Goal: Information Seeking & Learning: Find specific fact

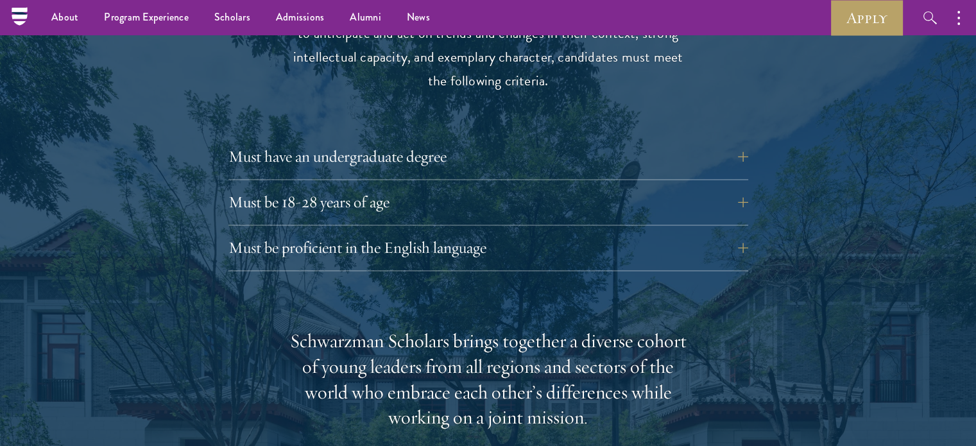
scroll to position [1699, 0]
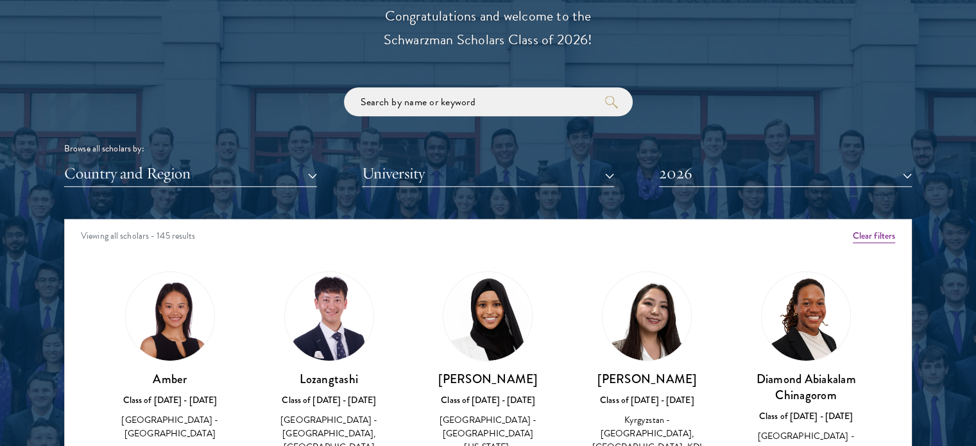
scroll to position [1488, 0]
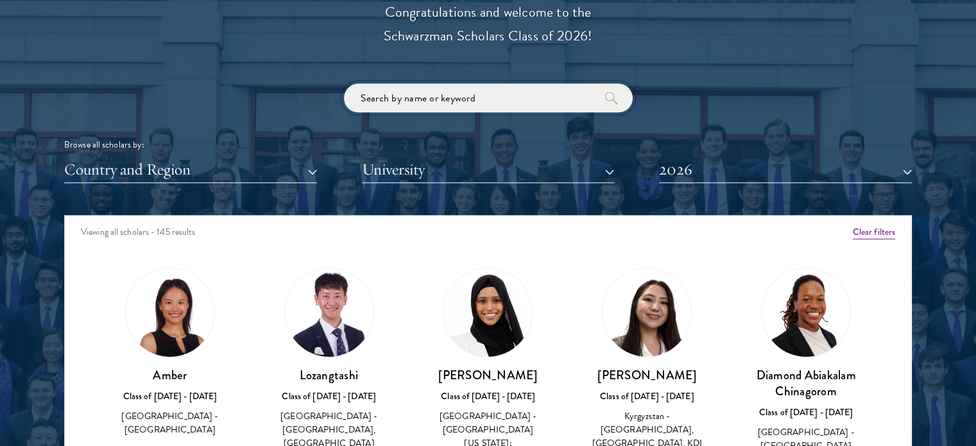
click at [408, 95] on input "search" at bounding box center [488, 97] width 289 height 29
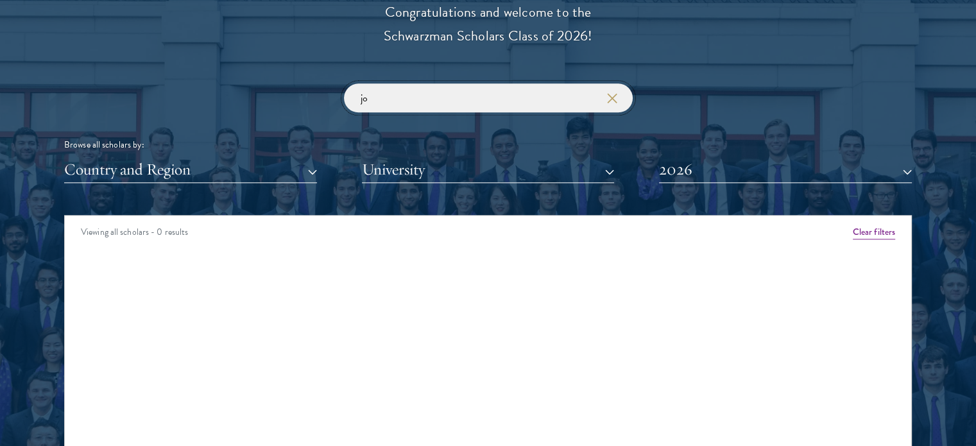
type input "j"
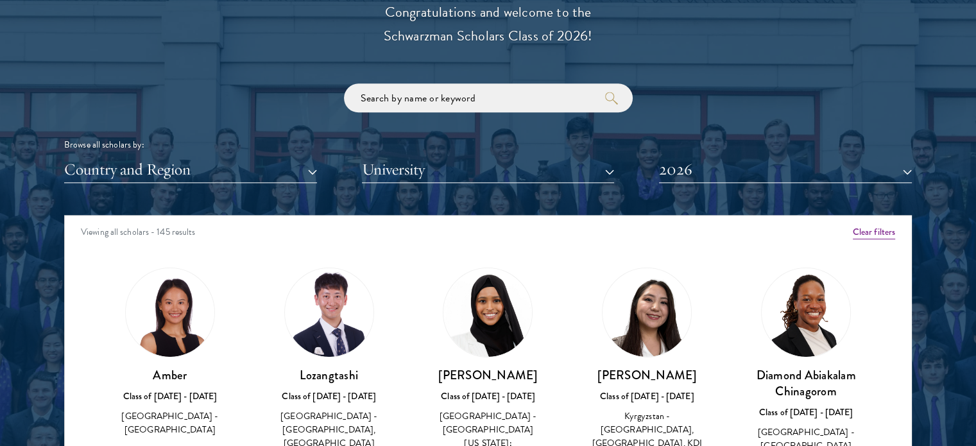
click at [750, 194] on div "Scholar Directory Congratulations and welcome to the Schwarzman Scholars Class …" at bounding box center [487, 273] width 847 height 652
click at [760, 182] on button "2026" at bounding box center [785, 170] width 253 height 26
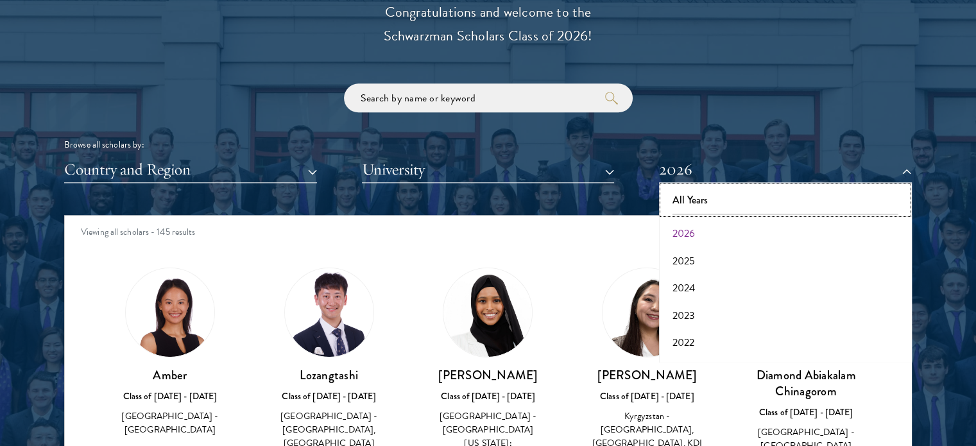
click at [736, 200] on button "All Years" at bounding box center [785, 200] width 245 height 27
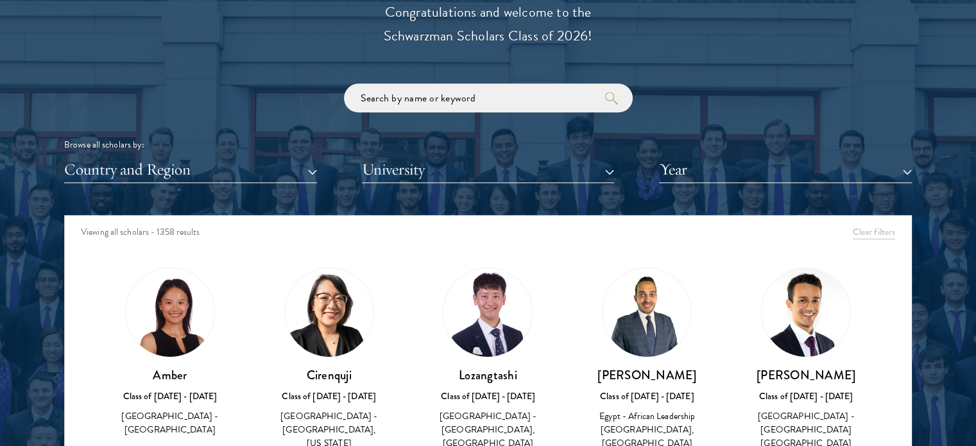
drag, startPoint x: 699, startPoint y: 203, endPoint x: 591, endPoint y: 189, distance: 108.7
click at [591, 189] on div "Scholar Directory Congratulations and welcome to the Schwarzman Scholars Class …" at bounding box center [487, 273] width 847 height 652
click at [292, 166] on button "Country and Region" at bounding box center [190, 170] width 253 height 26
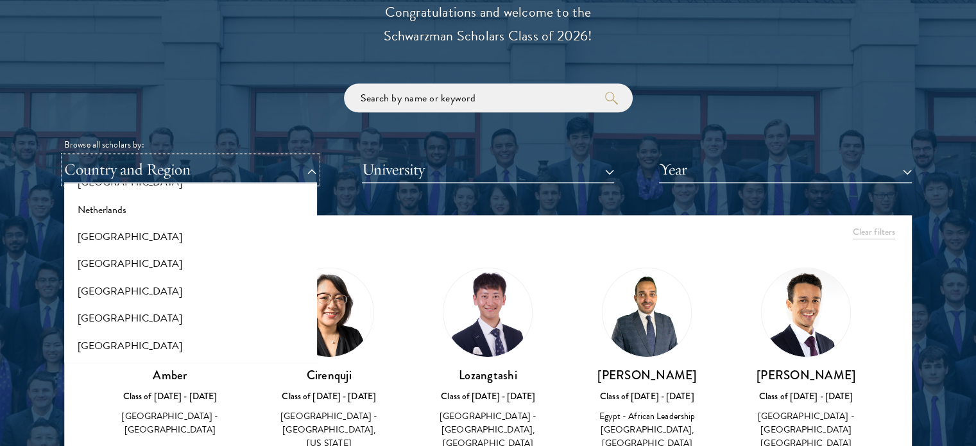
scroll to position [1714, 0]
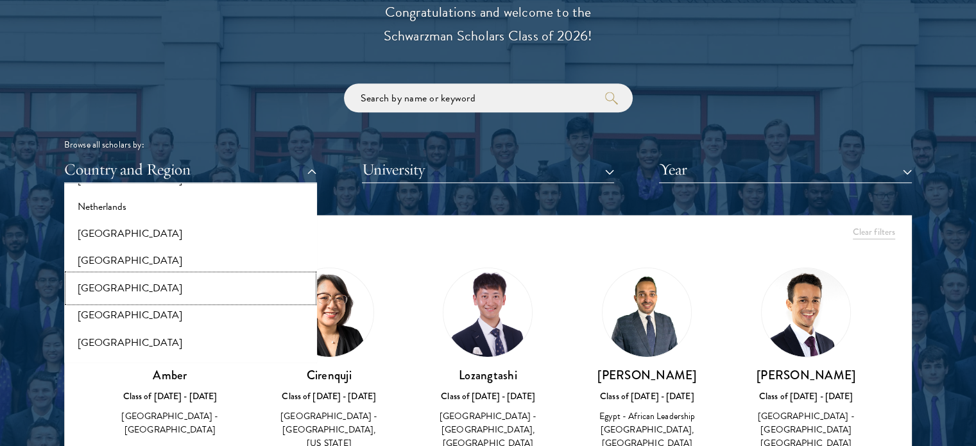
click at [124, 290] on button "[GEOGRAPHIC_DATA]" at bounding box center [190, 288] width 245 height 27
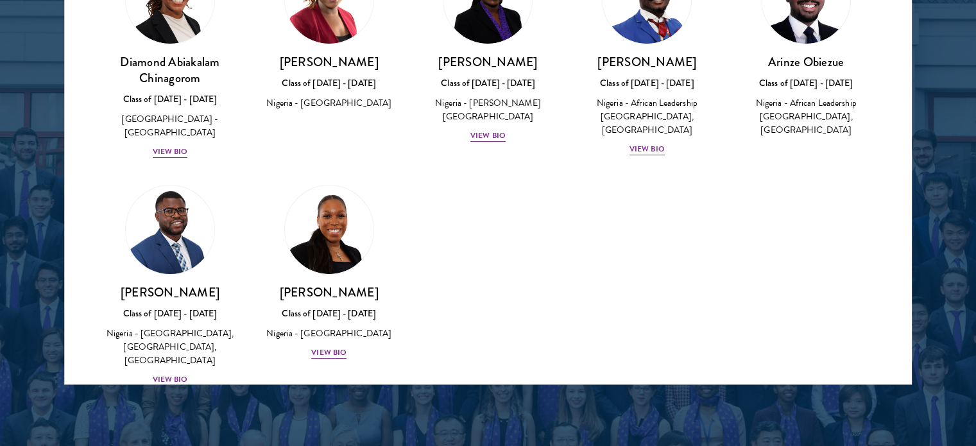
scroll to position [112, 0]
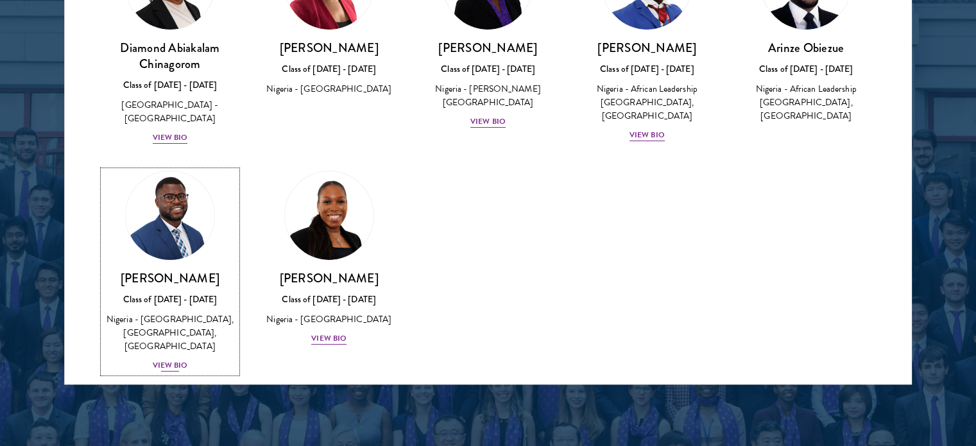
click at [168, 359] on div "View Bio" at bounding box center [170, 365] width 35 height 12
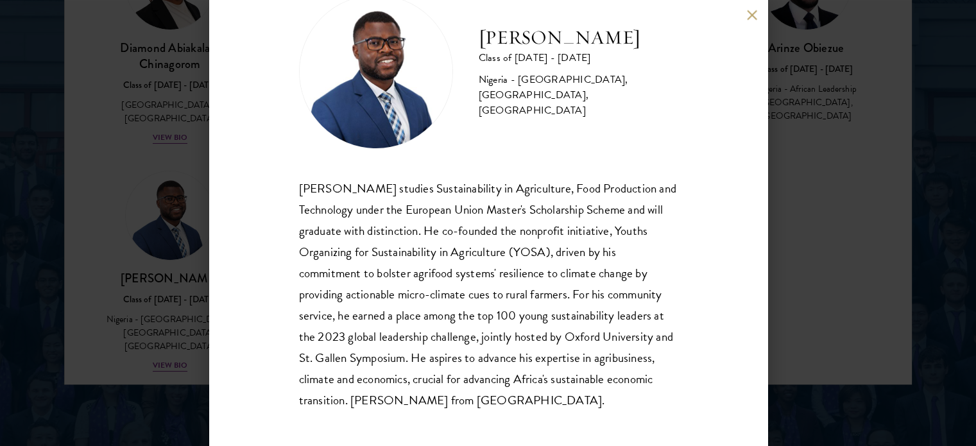
scroll to position [46, 0]
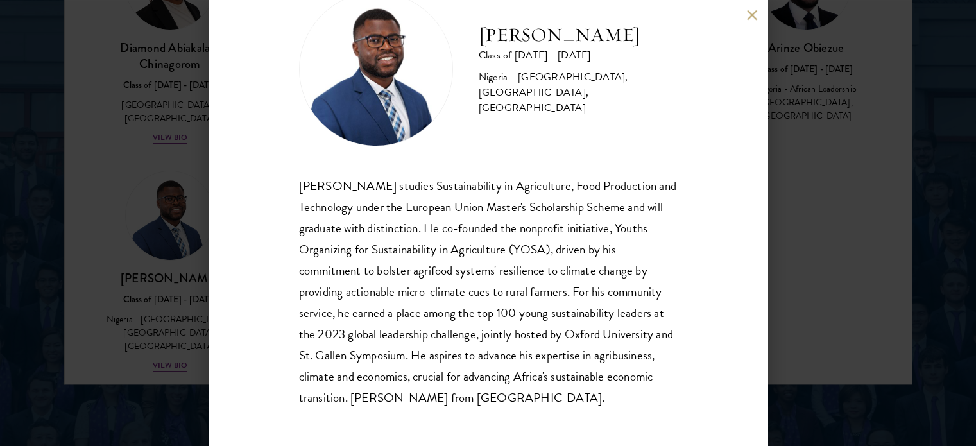
click at [779, 173] on div "David Okoronkwo Class of 2024 - 2025 Nigeria - University of Nigeria, Nsukka, S…" at bounding box center [488, 223] width 976 height 446
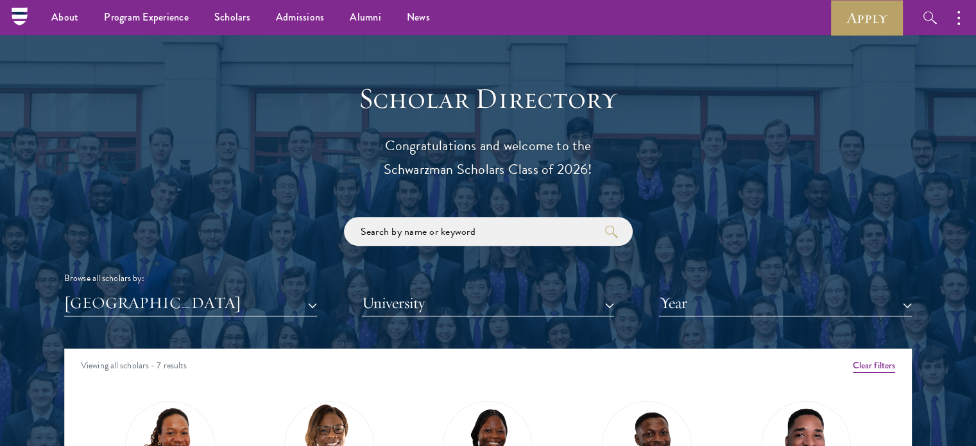
scroll to position [1319, 0]
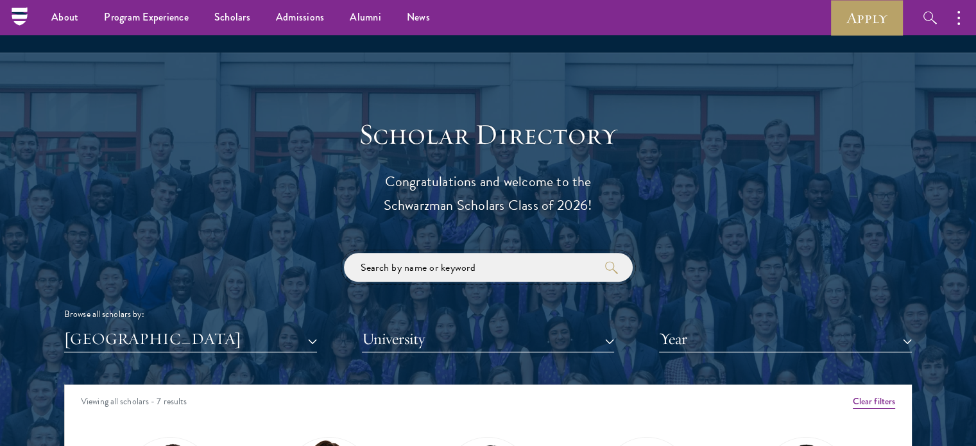
click at [439, 269] on input "search" at bounding box center [488, 267] width 289 height 29
type input "joy"
click button "submit" at bounding box center [0, 0] width 0 height 0
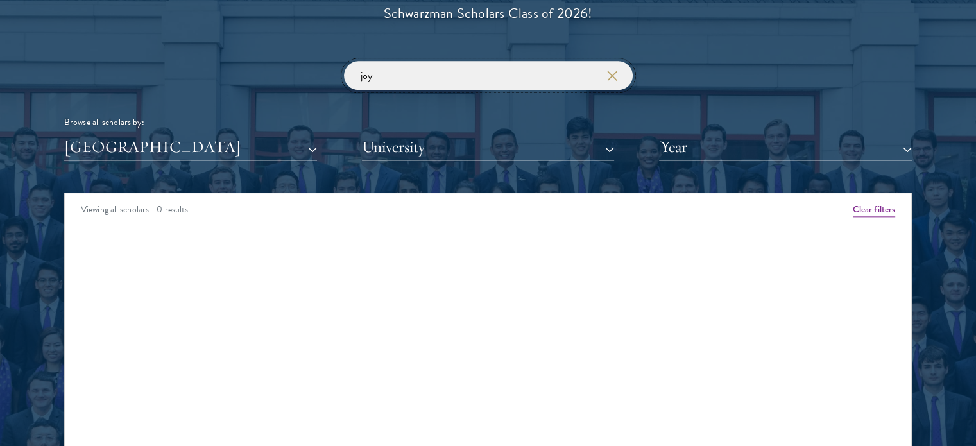
scroll to position [1570, 0]
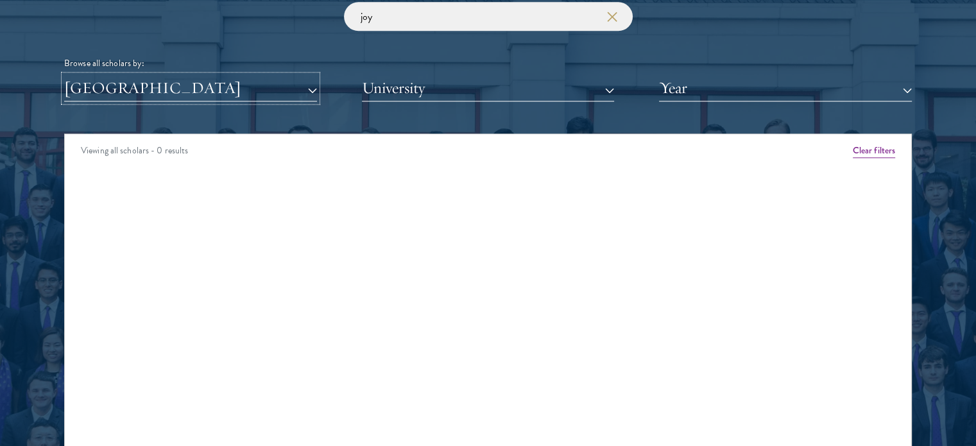
click at [284, 90] on button "[GEOGRAPHIC_DATA]" at bounding box center [190, 88] width 253 height 26
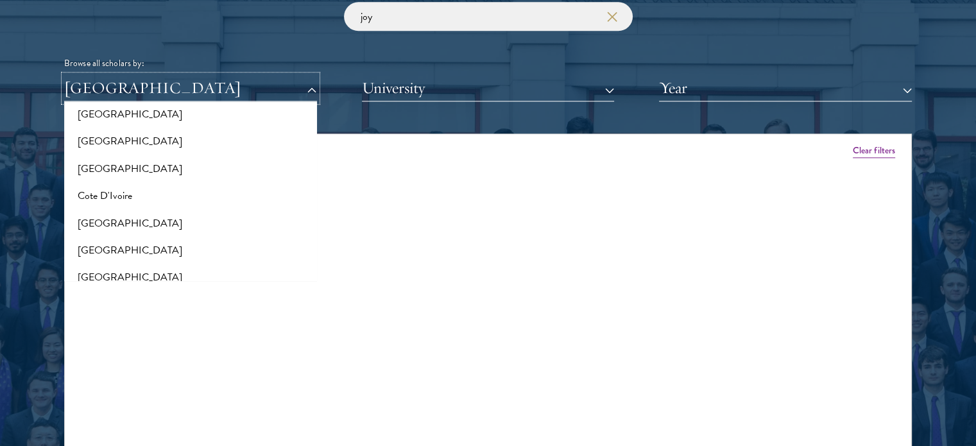
scroll to position [0, 0]
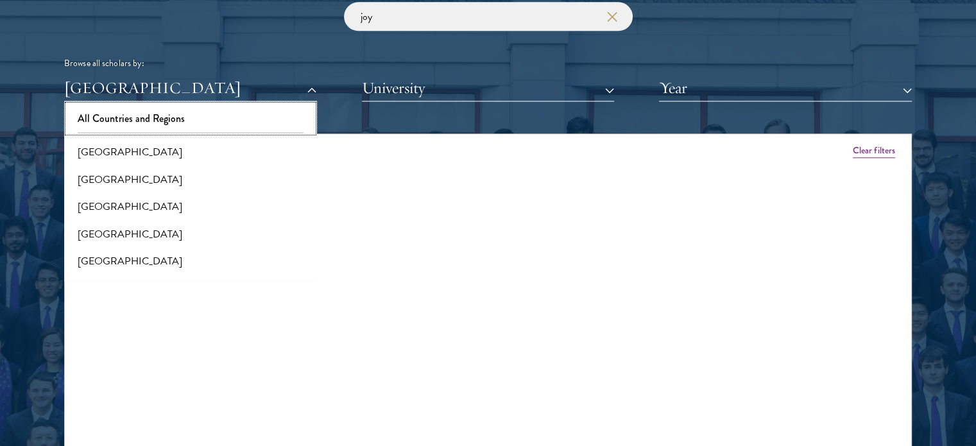
click at [149, 119] on button "All Countries and Regions" at bounding box center [190, 118] width 245 height 27
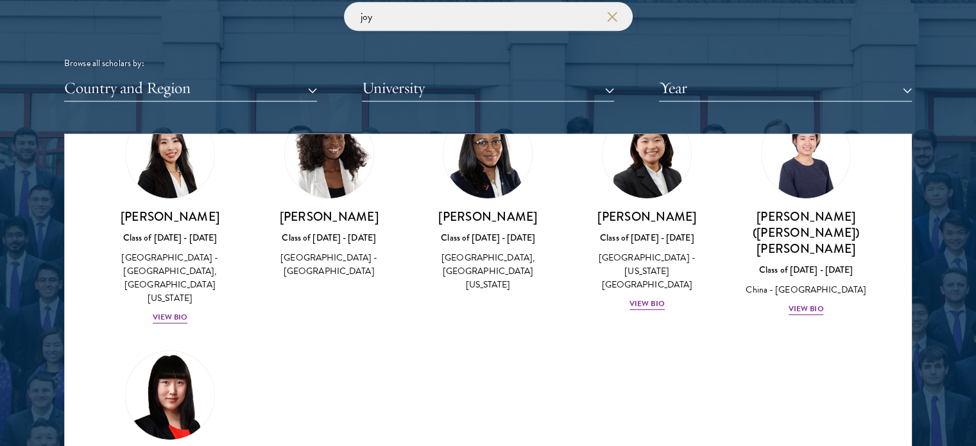
scroll to position [23, 0]
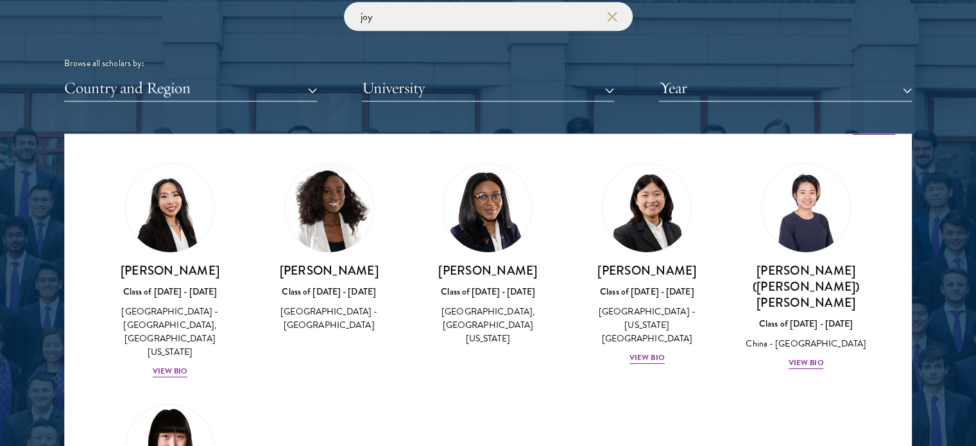
click at [480, 207] on img at bounding box center [487, 208] width 89 height 89
click at [465, 292] on div "Class of 2019 - 2020" at bounding box center [487, 291] width 133 height 13
drag, startPoint x: 511, startPoint y: 268, endPoint x: 433, endPoint y: 265, distance: 77.7
click at [433, 265] on h3 "Joy Nuga" at bounding box center [487, 270] width 133 height 16
copy h3 "Joy Nuga"
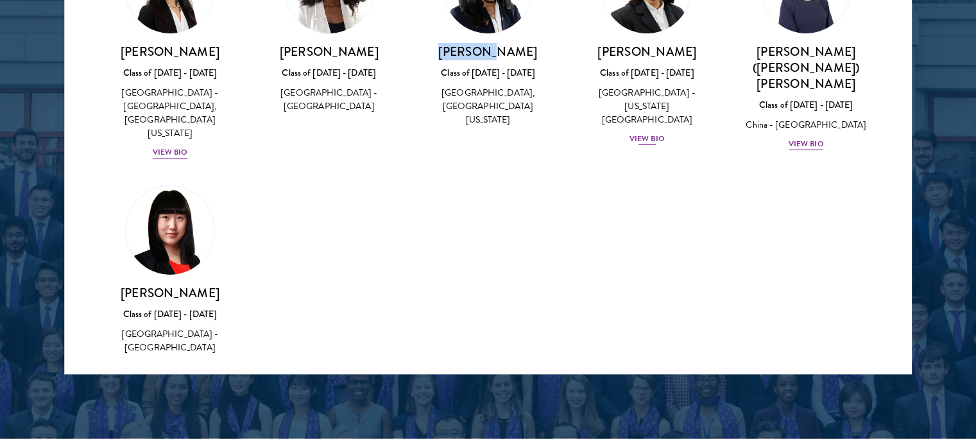
scroll to position [104, 0]
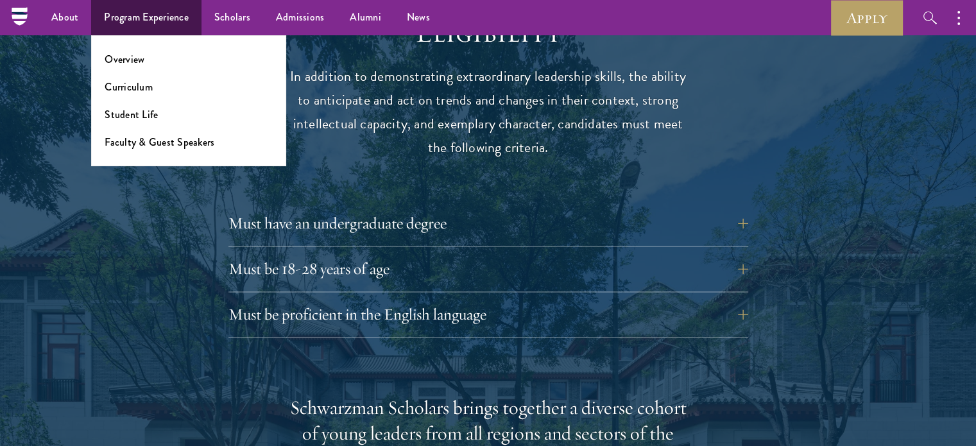
scroll to position [1699, 0]
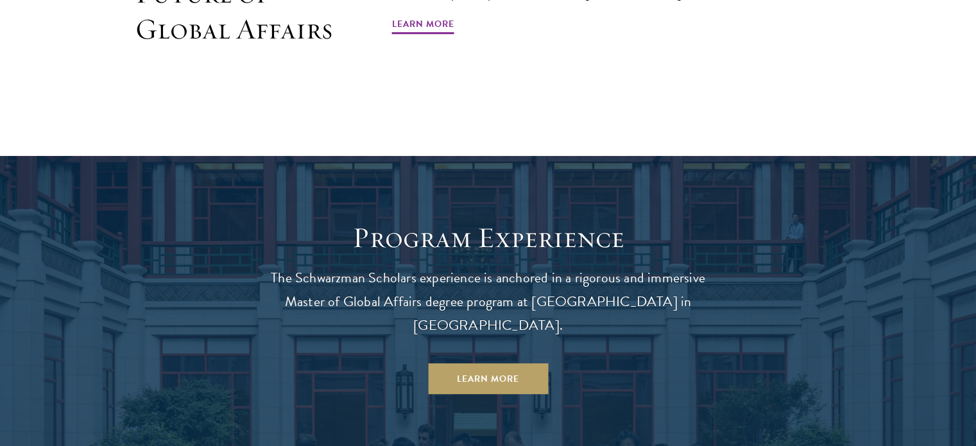
scroll to position [932, 0]
